Goal: Browse casually: Explore the website without a specific task or goal

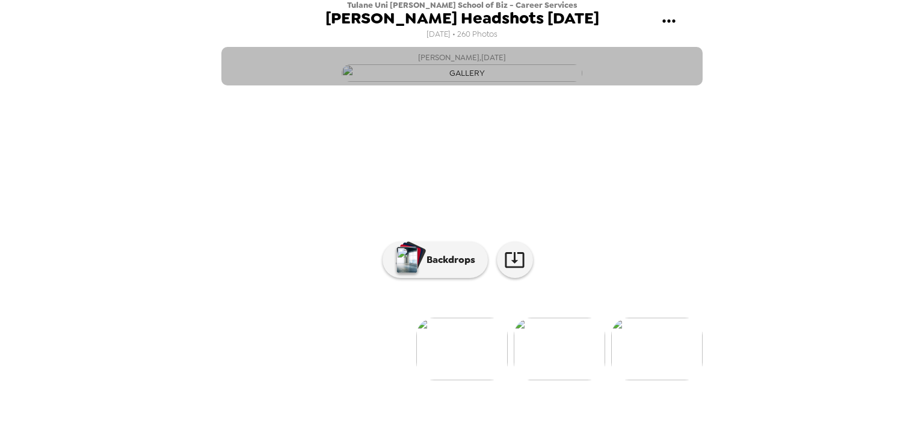
click at [502, 82] on img "button" at bounding box center [462, 72] width 241 height 17
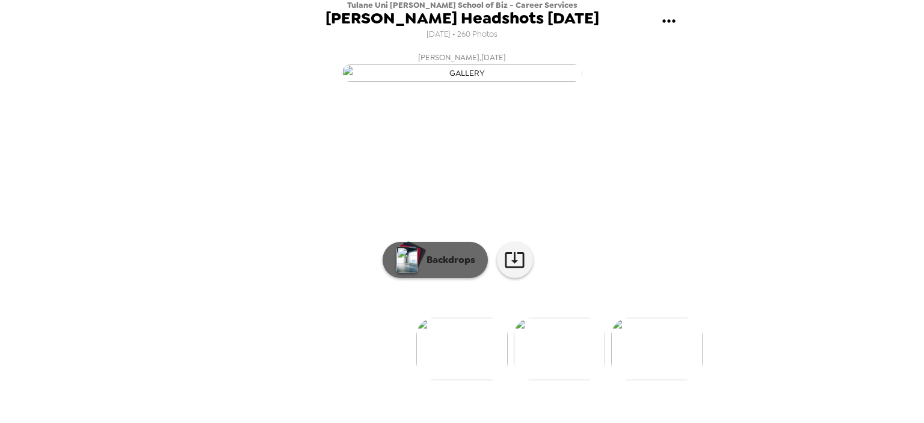
click at [447, 267] on p "Backdrops" at bounding box center [447, 260] width 55 height 14
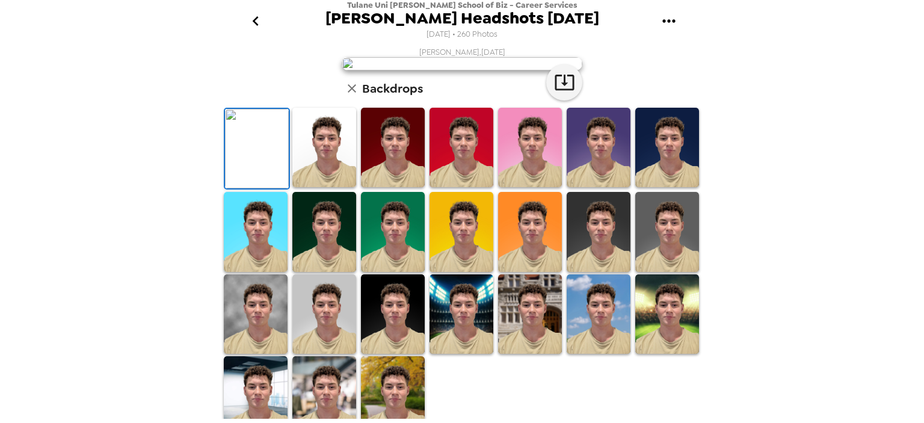
scroll to position [16, 0]
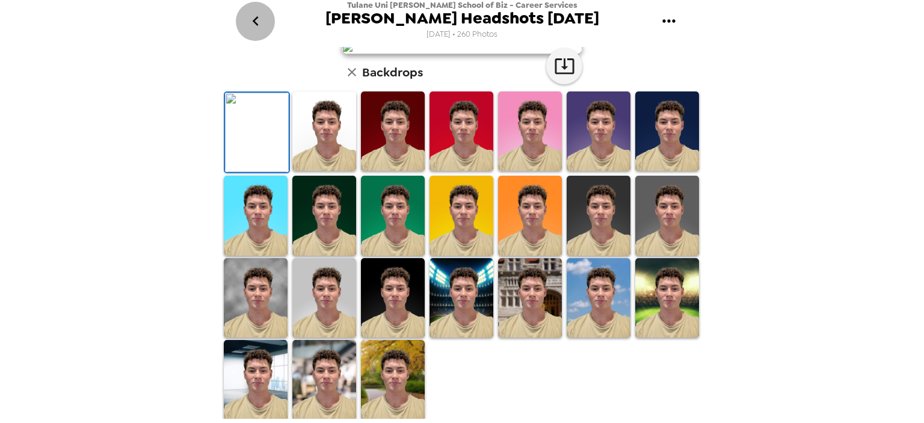
click at [256, 14] on icon "go back" at bounding box center [255, 20] width 19 height 19
click at [254, 20] on icon "go back" at bounding box center [255, 21] width 6 height 10
click at [346, 79] on icon "button" at bounding box center [352, 72] width 14 height 14
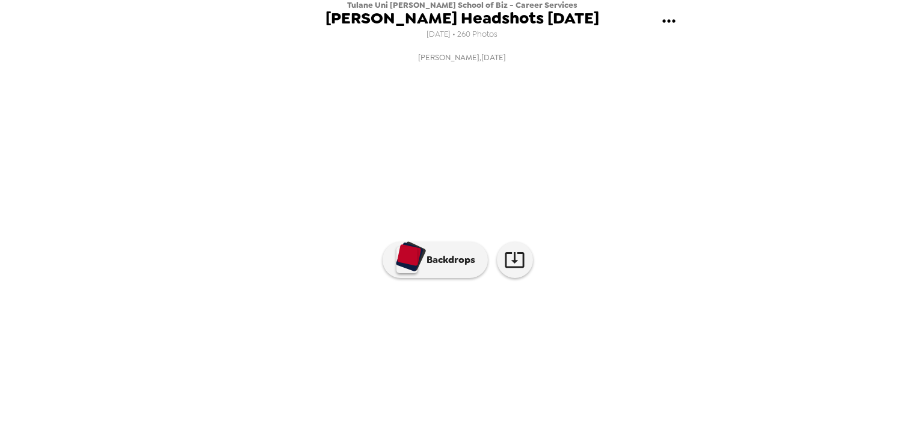
scroll to position [88, 0]
click at [551, 380] on img at bounding box center [559, 349] width 91 height 63
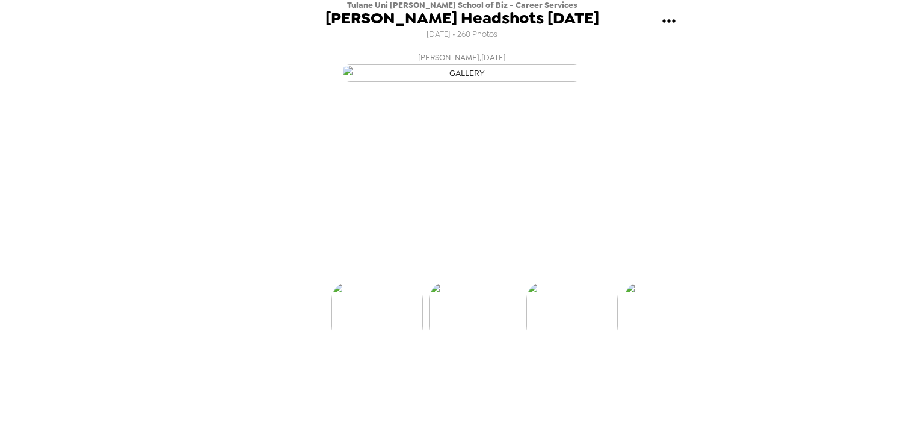
scroll to position [0, 97]
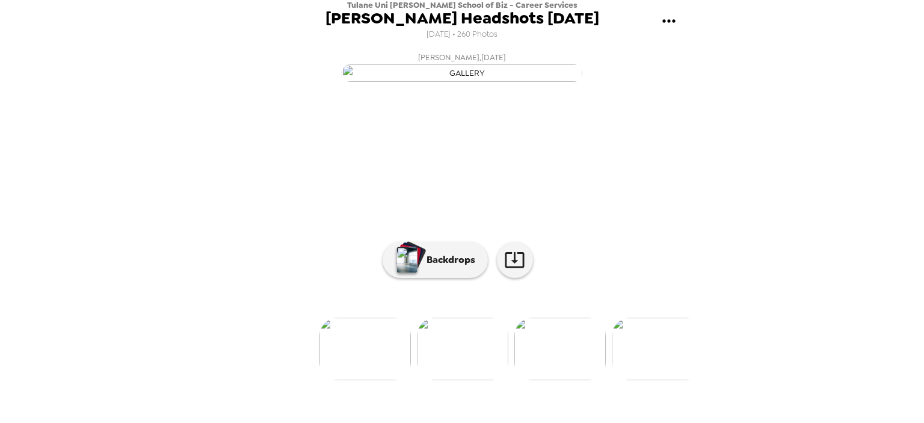
click at [551, 380] on img at bounding box center [559, 349] width 91 height 63
click at [567, 380] on img at bounding box center [559, 349] width 91 height 63
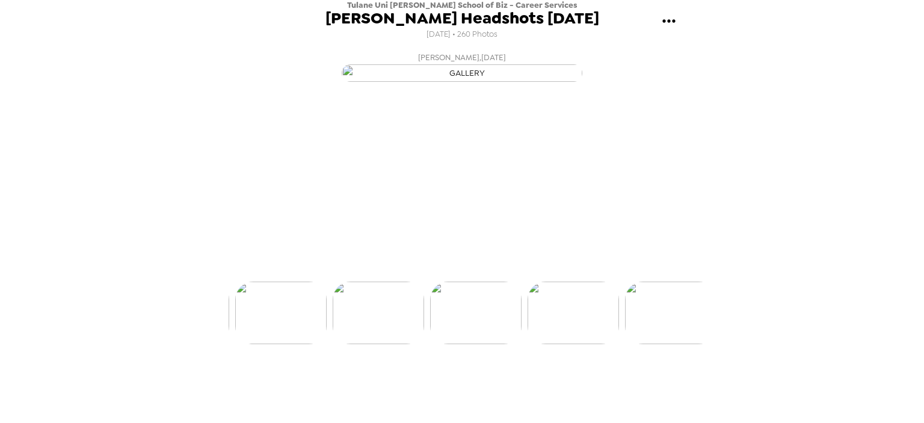
scroll to position [0, 292]
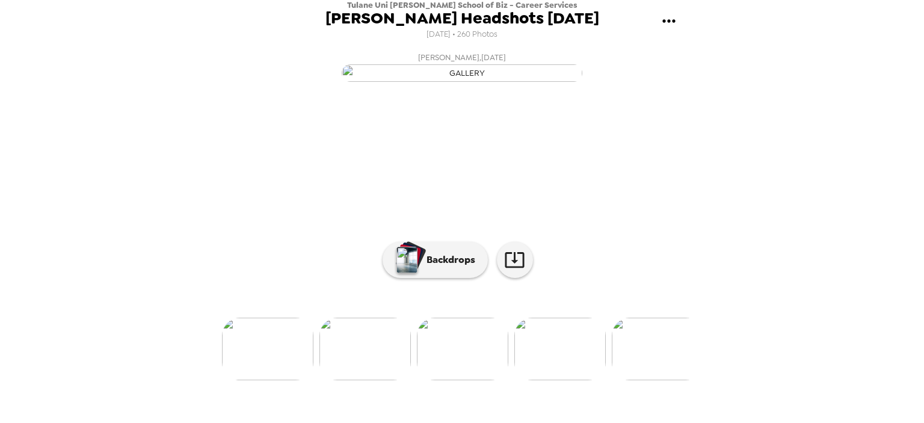
click at [547, 380] on img at bounding box center [559, 349] width 91 height 63
click at [549, 380] on img at bounding box center [559, 349] width 91 height 63
click at [556, 380] on img at bounding box center [559, 349] width 91 height 63
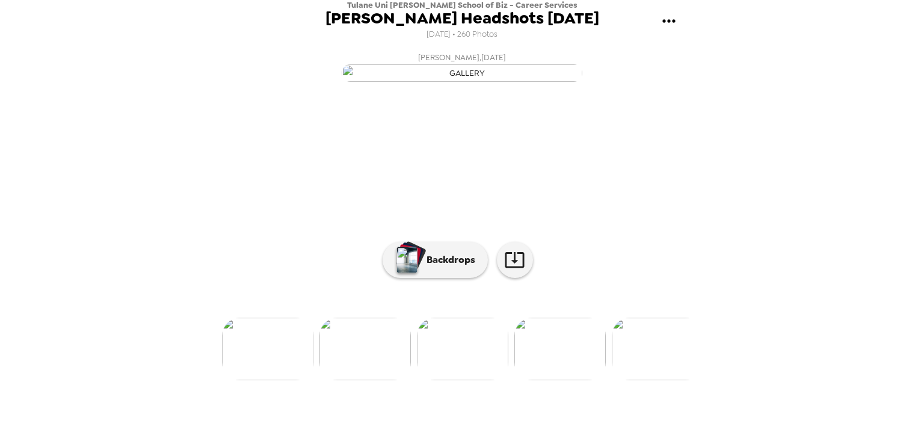
scroll to position [0, 585]
click at [543, 380] on img at bounding box center [559, 349] width 91 height 63
click at [573, 380] on img at bounding box center [559, 349] width 91 height 63
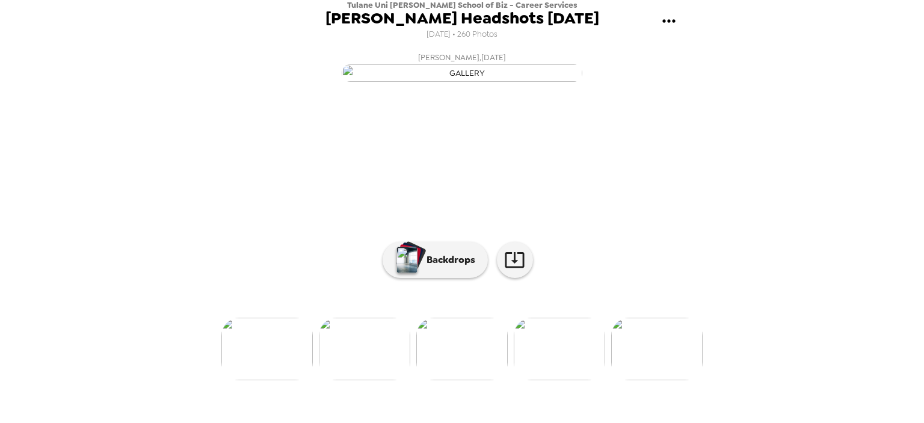
click at [564, 380] on img at bounding box center [559, 349] width 91 height 63
click at [559, 380] on img at bounding box center [559, 349] width 91 height 63
click at [570, 380] on img at bounding box center [559, 349] width 91 height 63
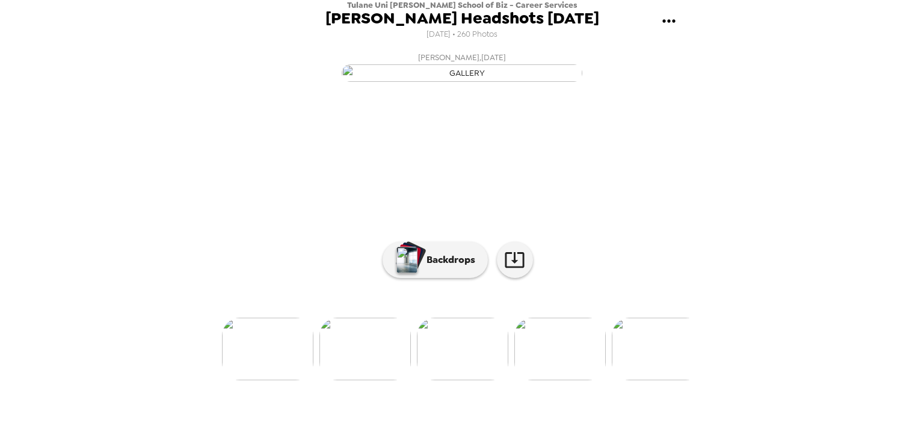
scroll to position [55, 0]
click at [542, 380] on img at bounding box center [559, 349] width 91 height 63
click at [546, 380] on img at bounding box center [559, 349] width 91 height 63
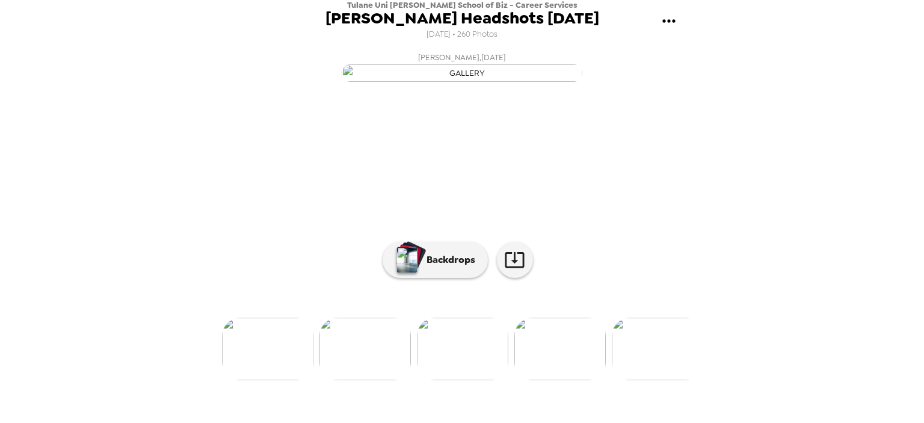
click at [546, 380] on img at bounding box center [559, 349] width 91 height 63
